Goal: Transaction & Acquisition: Subscribe to service/newsletter

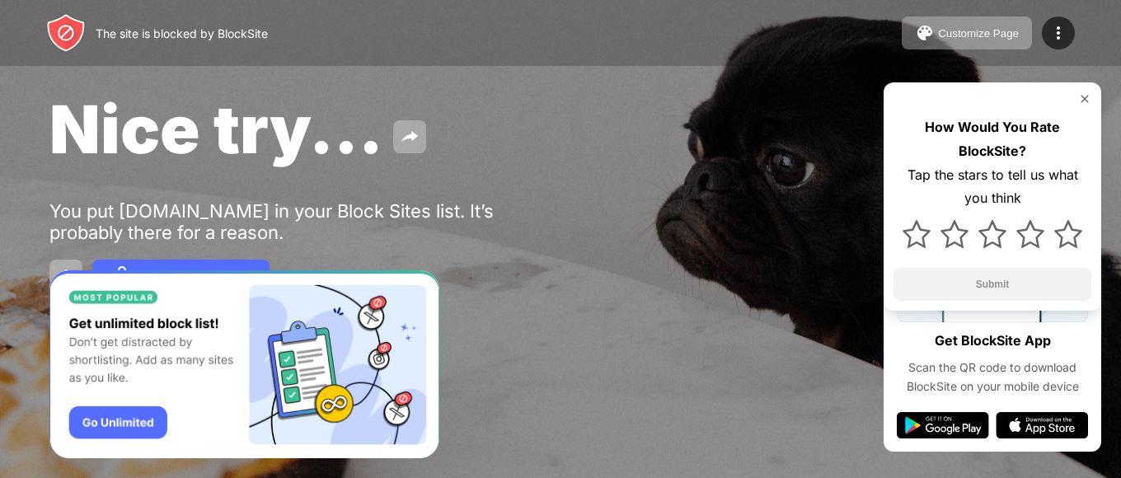
click at [140, 426] on img "Banner Message" at bounding box center [244, 364] width 390 height 189
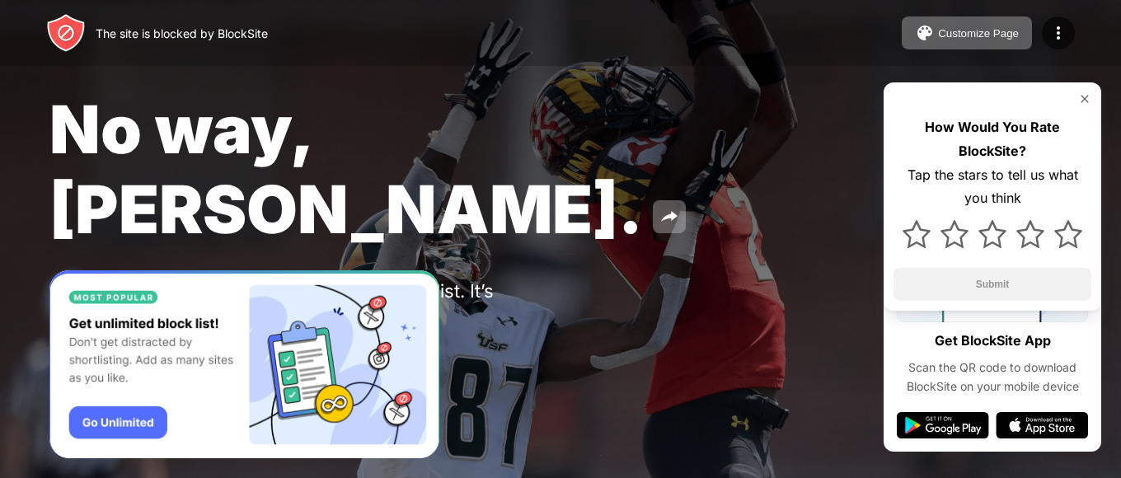
drag, startPoint x: 83, startPoint y: 331, endPoint x: 63, endPoint y: 349, distance: 26.8
click at [67, 345] on img "Banner Message" at bounding box center [244, 364] width 390 height 189
